Goal: Transaction & Acquisition: Purchase product/service

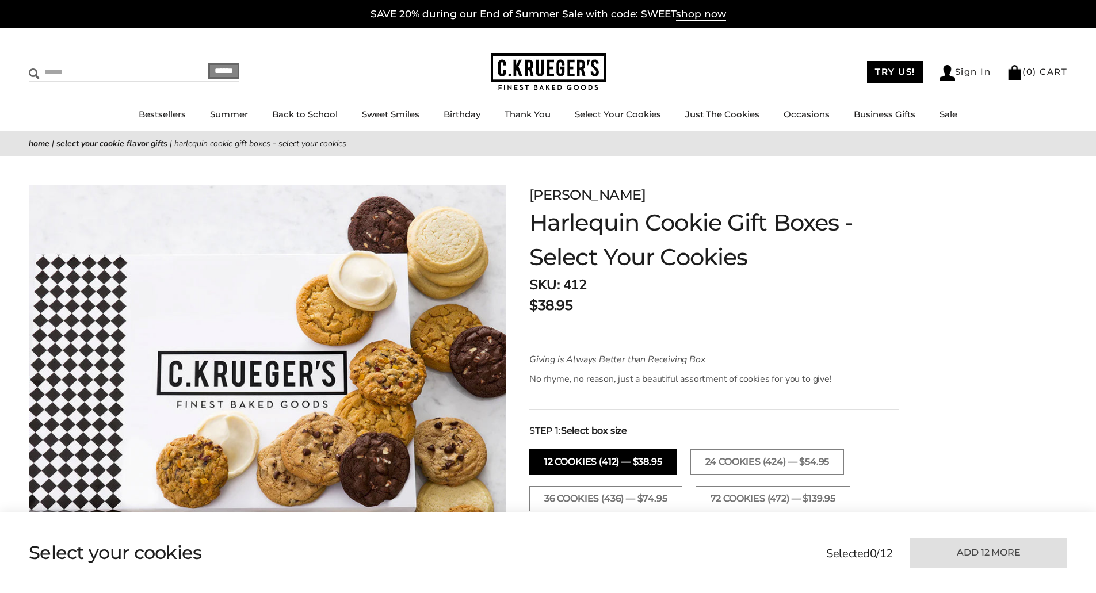
click at [59, 67] on input "Search" at bounding box center [97, 72] width 137 height 18
type input "***"
click at [208, 63] on input "******" at bounding box center [223, 71] width 31 height 16
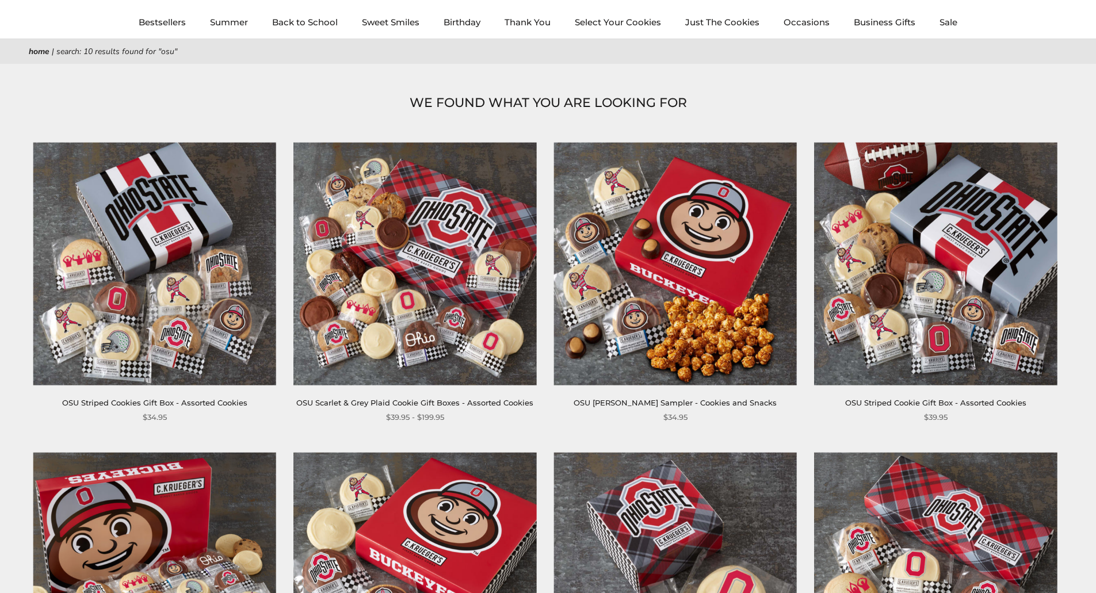
scroll to position [345, 0]
